Goal: Task Accomplishment & Management: Complete application form

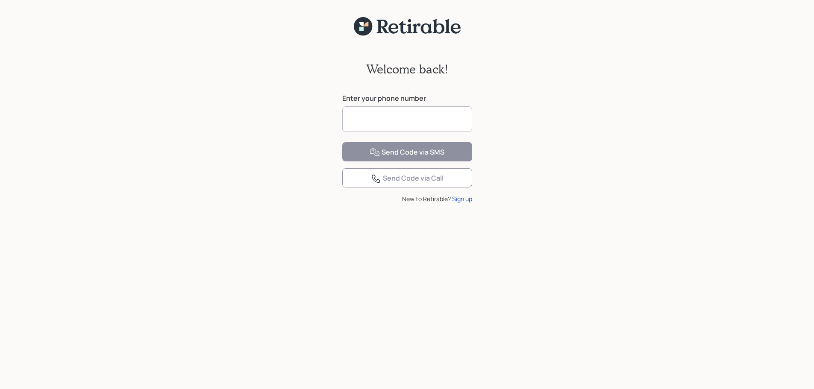
click at [376, 118] on input at bounding box center [407, 119] width 130 height 26
type input "*"
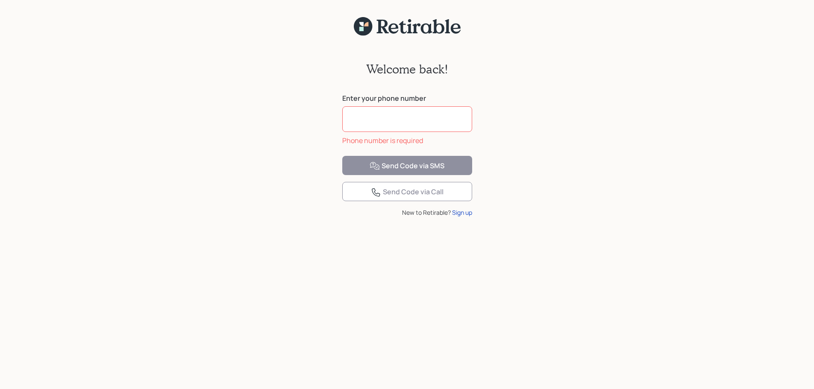
click at [404, 119] on input at bounding box center [407, 119] width 130 height 26
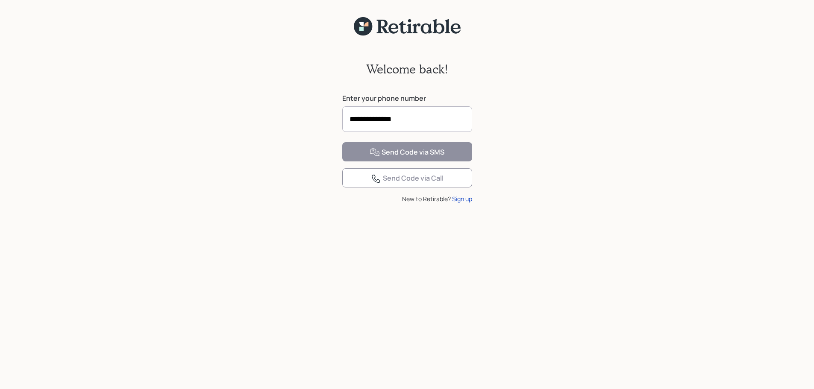
type input "**********"
